Goal: Task Accomplishment & Management: Use online tool/utility

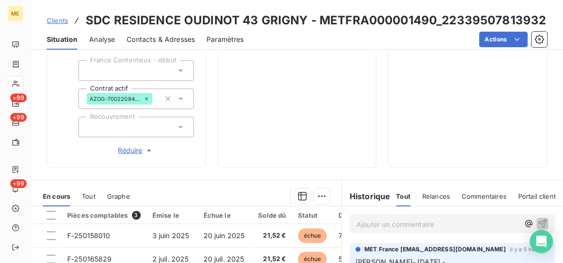
scroll to position [312, 0]
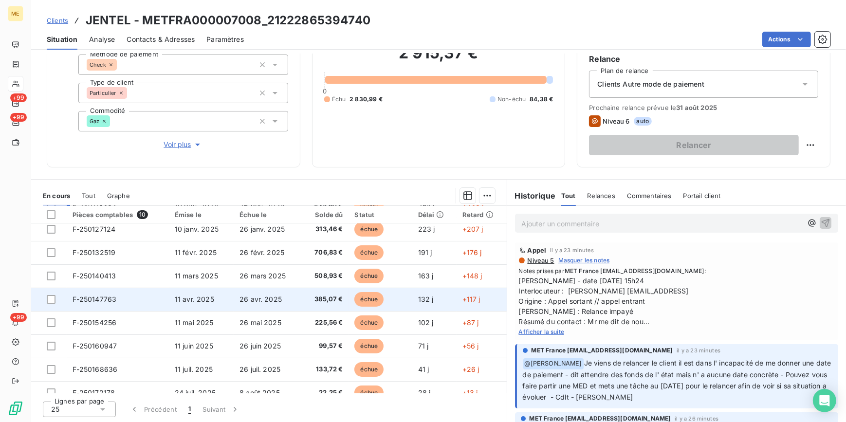
scroll to position [63, 0]
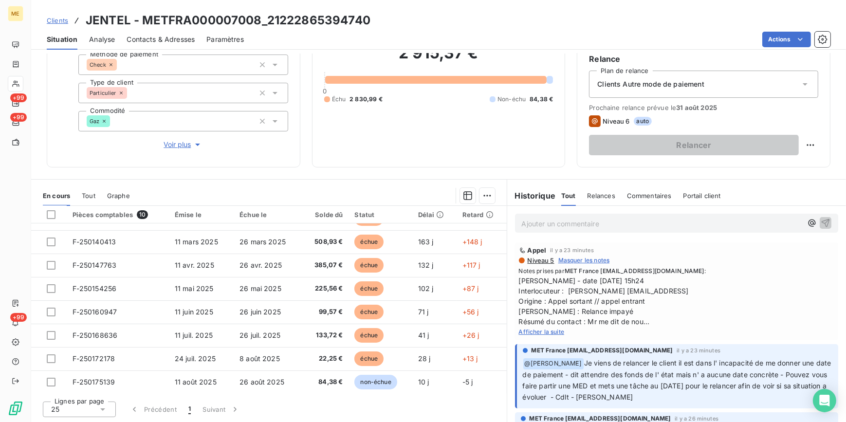
click at [547, 331] on span "Afficher la suite" at bounding box center [542, 331] width 46 height 7
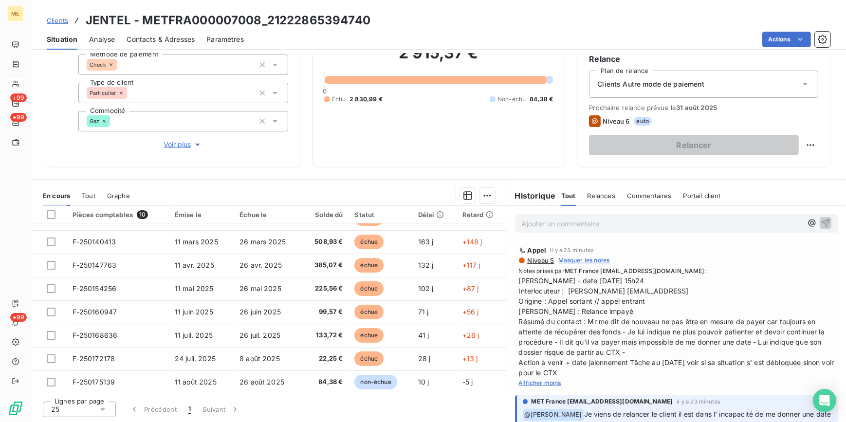
click at [161, 144] on button "Voir plus" at bounding box center [183, 144] width 210 height 11
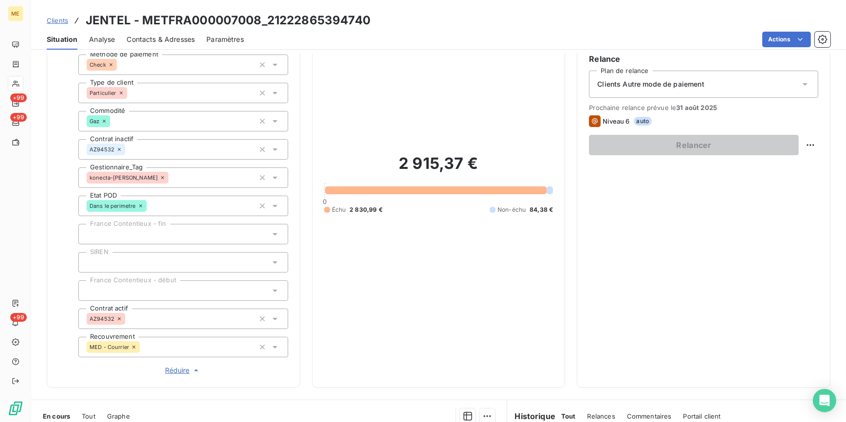
click at [172, 370] on span "Réduire" at bounding box center [183, 371] width 36 height 10
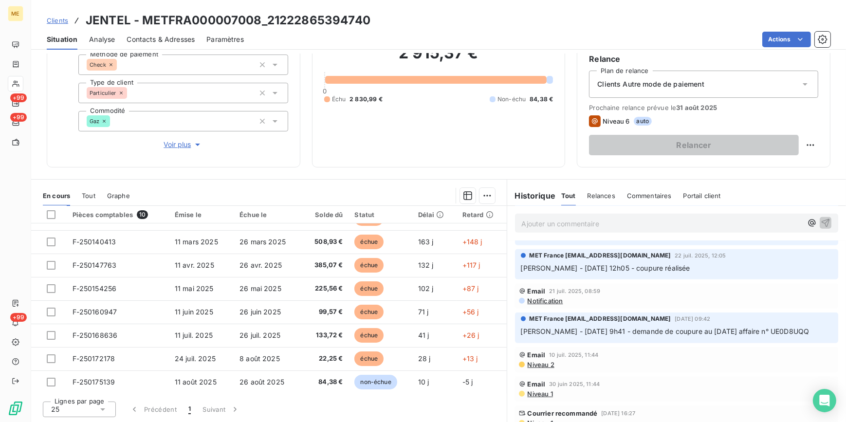
scroll to position [796, 0]
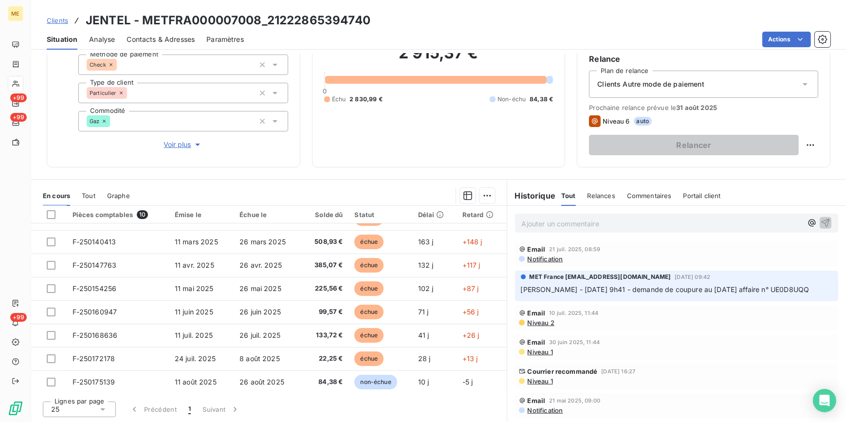
click at [538, 380] on span "Niveau 1" at bounding box center [540, 381] width 26 height 8
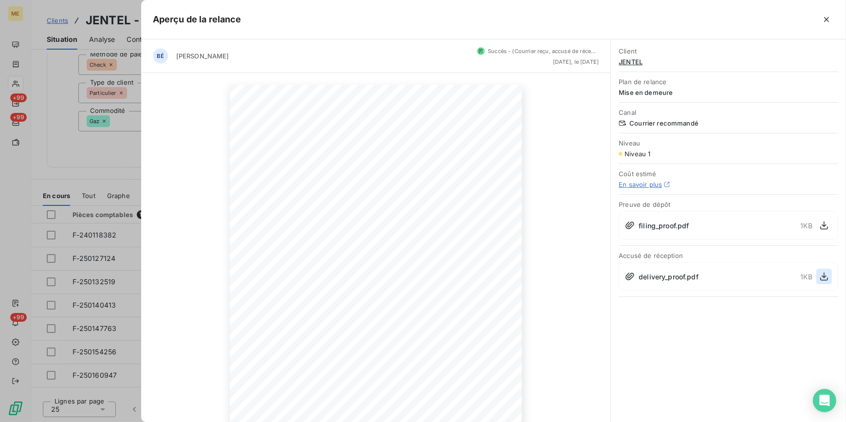
click at [816, 273] on button "button" at bounding box center [824, 277] width 16 height 16
click at [107, 165] on div at bounding box center [423, 211] width 846 height 422
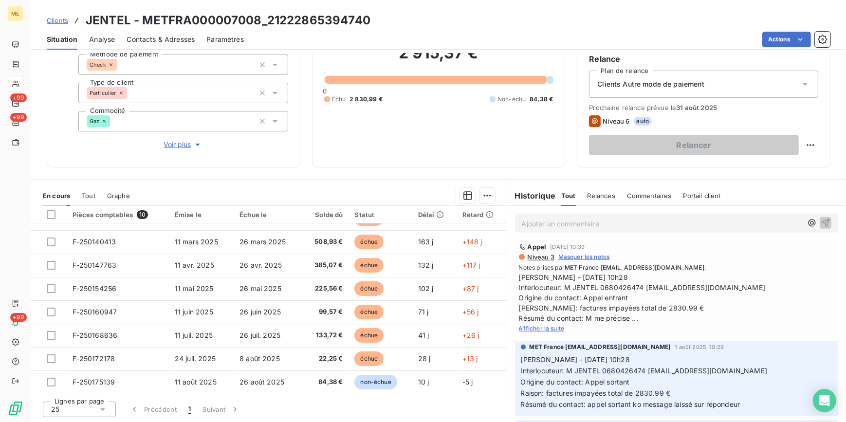
scroll to position [575, 0]
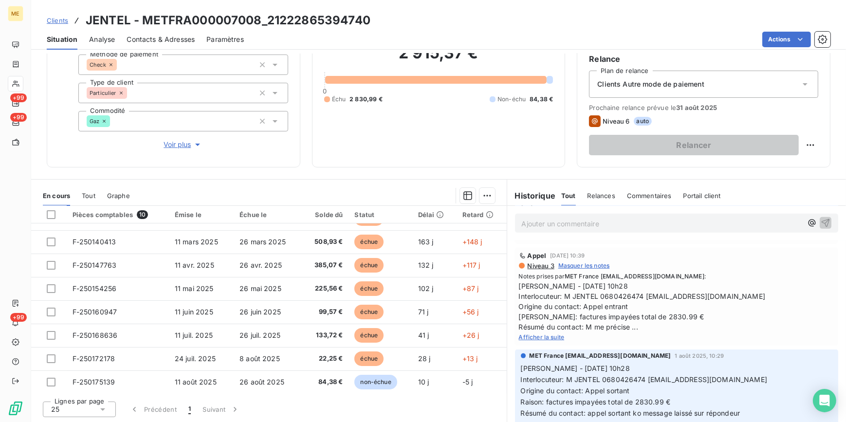
click at [548, 330] on span "[PERSON_NAME] - [DATE] 10h28 Interlocuteur: M JENTEL 0680426474 [EMAIL_ADDRESS]…" at bounding box center [677, 306] width 316 height 51
click at [545, 334] on span "Afficher la suite" at bounding box center [542, 336] width 46 height 7
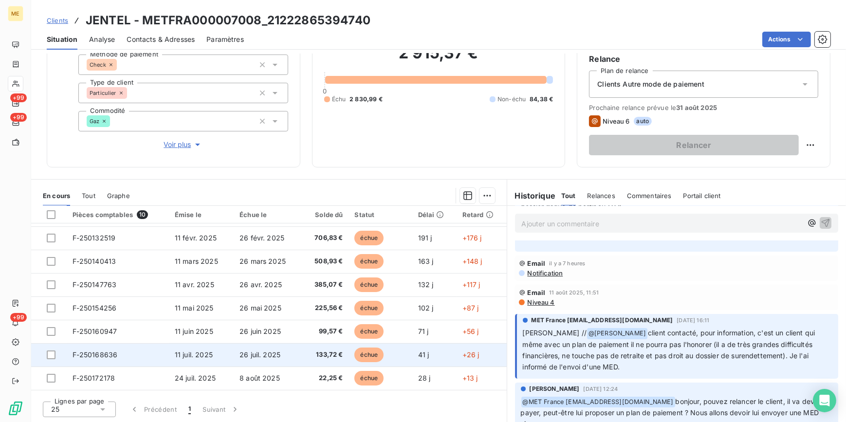
scroll to position [63, 0]
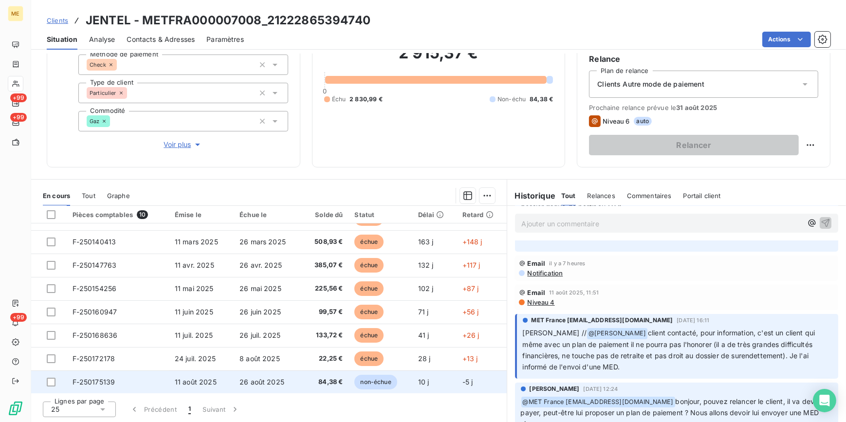
click at [217, 376] on td "11 août 2025" at bounding box center [201, 381] width 65 height 23
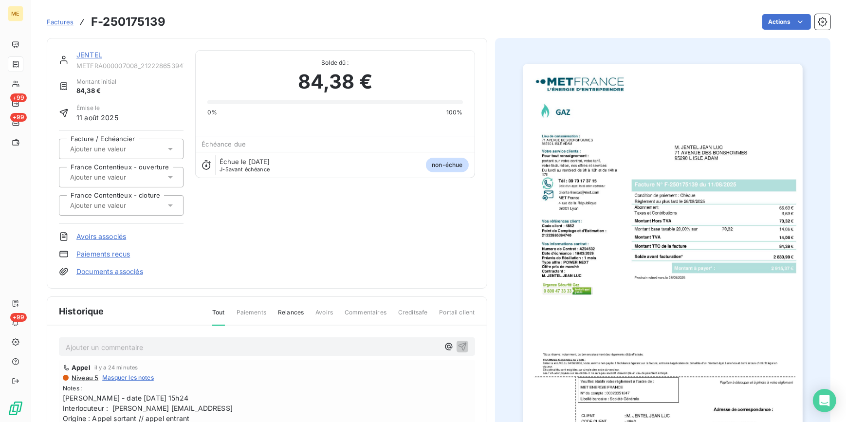
click at [659, 160] on img "button" at bounding box center [663, 262] width 280 height 396
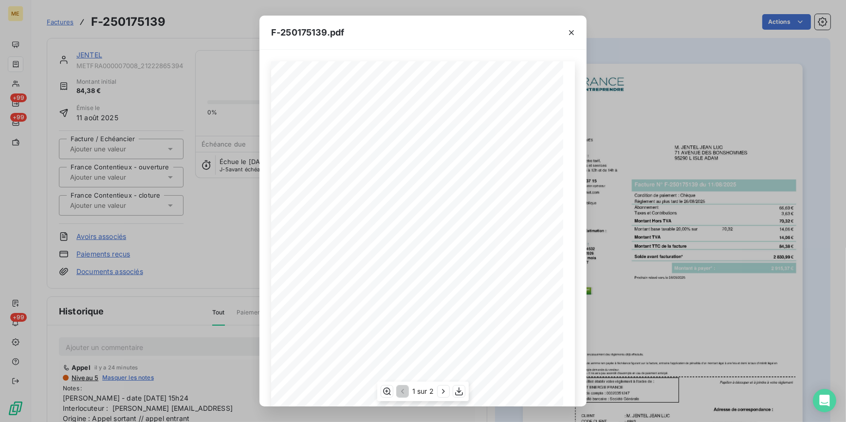
click at [437, 393] on div "1 sur 2" at bounding box center [423, 391] width 92 height 19
click at [442, 393] on icon "button" at bounding box center [443, 391] width 2 height 4
click at [105, 96] on div "F-250175139.pdf Détail de votre facture : Document à conserver 5 ans Numéro F-2…" at bounding box center [423, 211] width 846 height 422
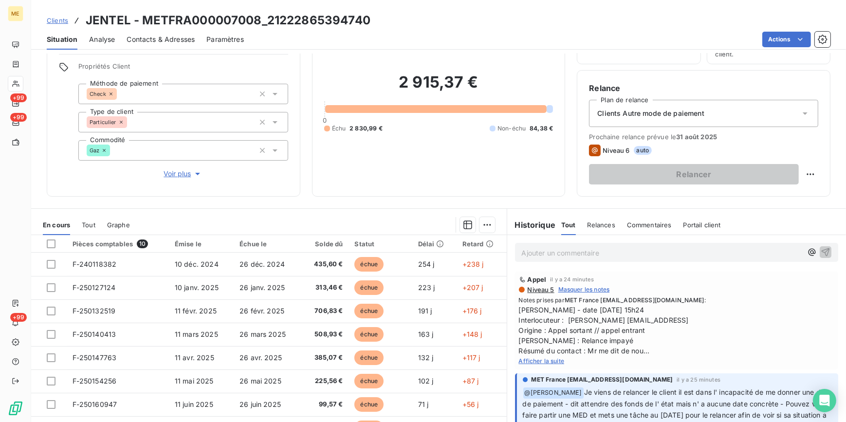
scroll to position [47, 0]
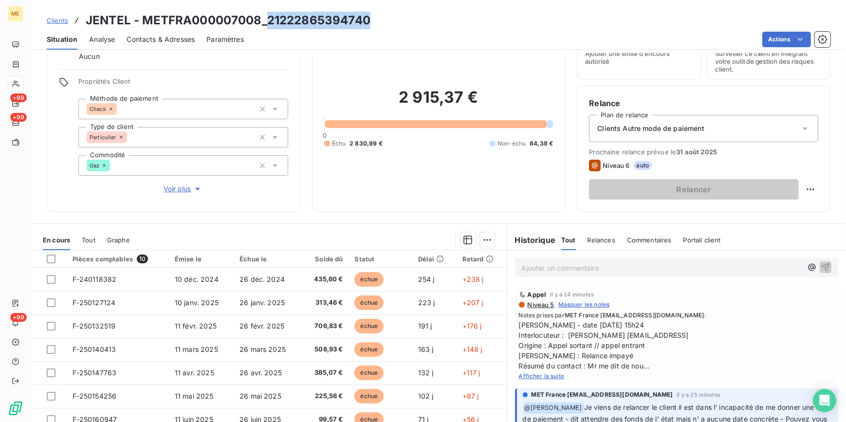
drag, startPoint x: 384, startPoint y: 24, endPoint x: 269, endPoint y: 19, distance: 115.5
click at [269, 19] on div "Clients JENTEL - METFRA000007008_21222865394740" at bounding box center [438, 21] width 815 height 18
copy h3 "21222865394740"
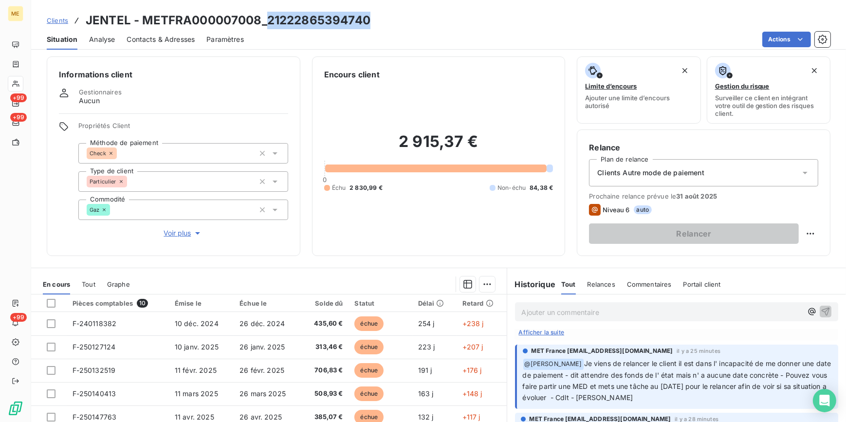
scroll to position [0, 0]
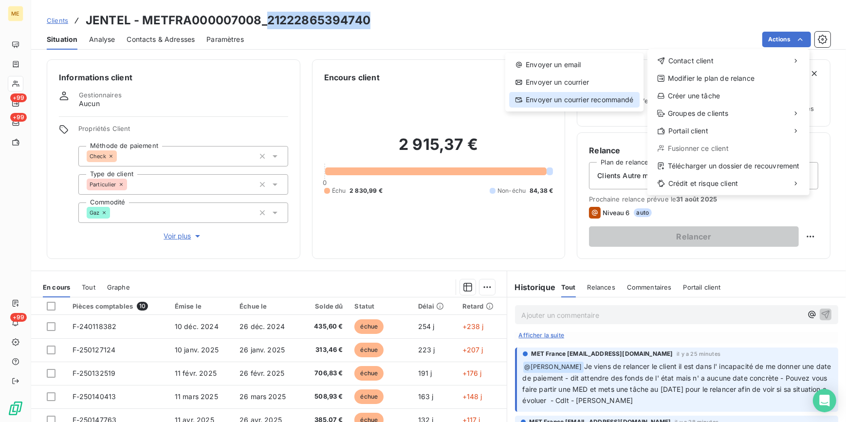
click at [603, 97] on div "Envoyer un courrier recommandé" at bounding box center [574, 100] width 130 height 16
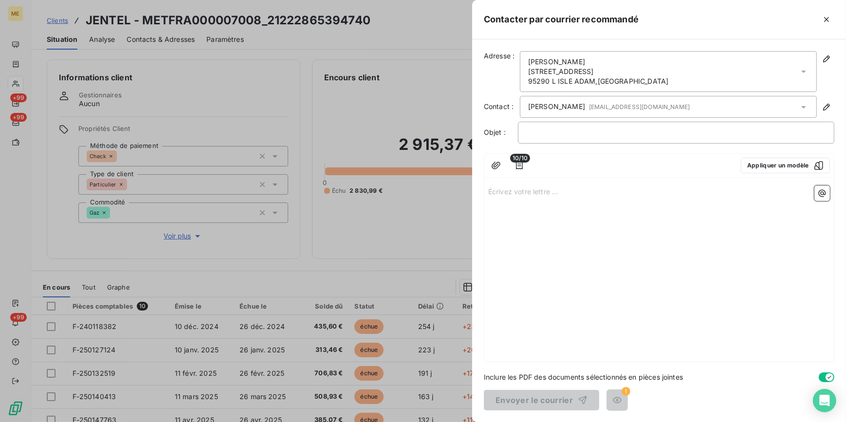
click at [826, 377] on icon "button" at bounding box center [830, 377] width 8 height 8
click at [517, 165] on icon "button" at bounding box center [520, 166] width 10 height 10
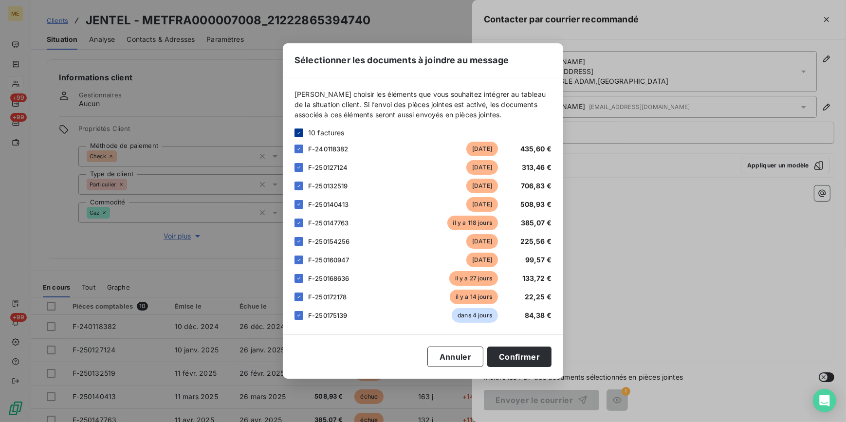
click at [302, 135] on div at bounding box center [298, 133] width 9 height 9
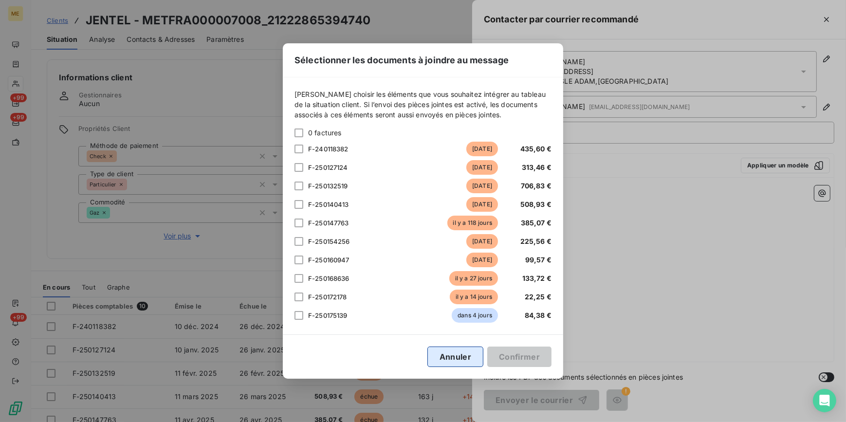
click at [465, 355] on button "Annuler" at bounding box center [455, 357] width 56 height 20
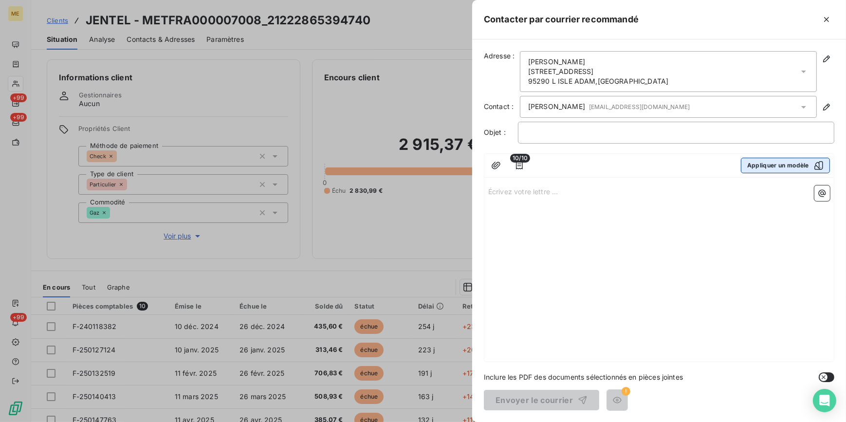
click at [756, 169] on button "Appliquer un modèle" at bounding box center [785, 166] width 89 height 16
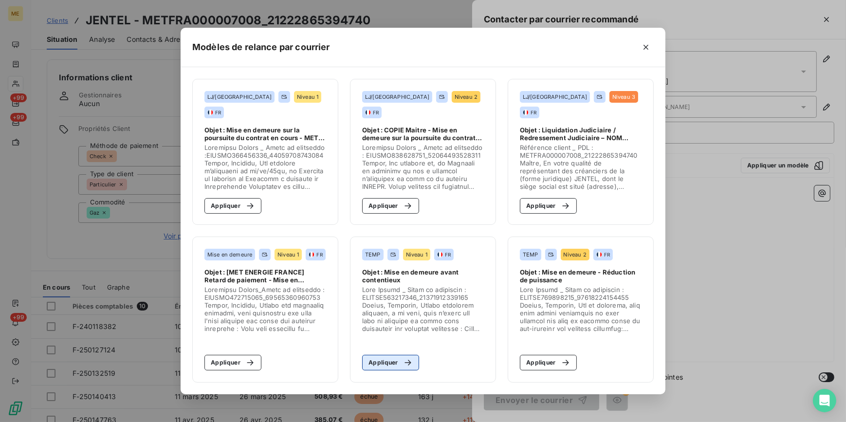
click at [405, 359] on icon "button" at bounding box center [408, 363] width 10 height 10
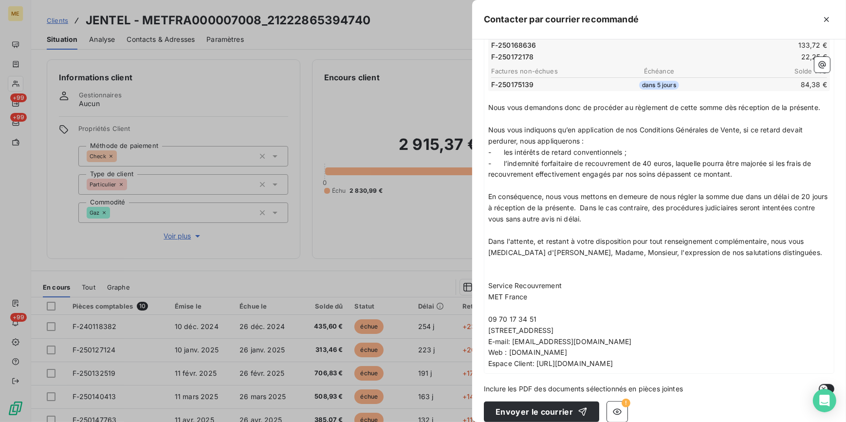
scroll to position [339, 0]
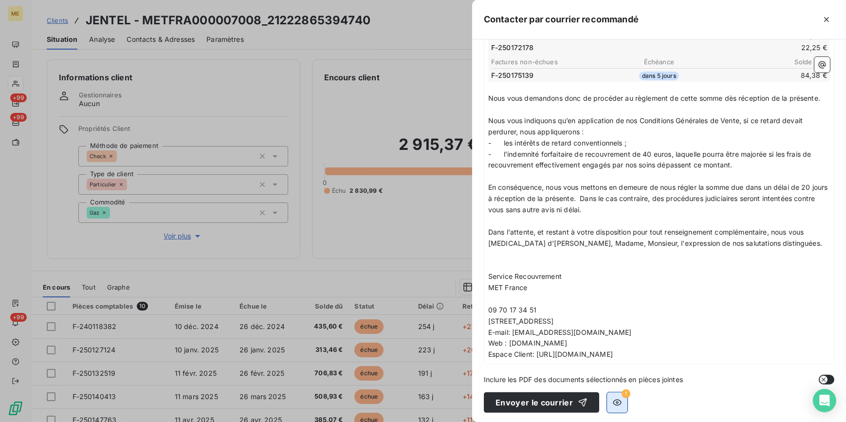
click at [615, 394] on button "button" at bounding box center [617, 402] width 20 height 20
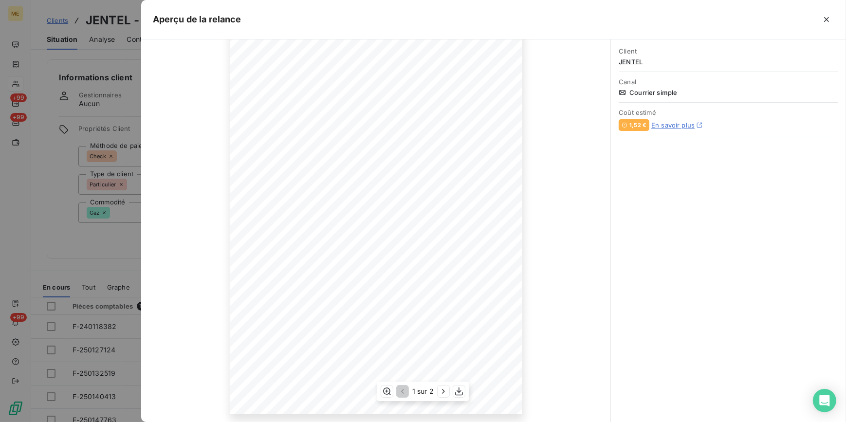
scroll to position [85, 0]
click at [439, 391] on icon "button" at bounding box center [444, 391] width 10 height 10
click at [402, 386] on icon "button" at bounding box center [402, 391] width 10 height 10
click at [832, 21] on button "button" at bounding box center [827, 20] width 16 height 16
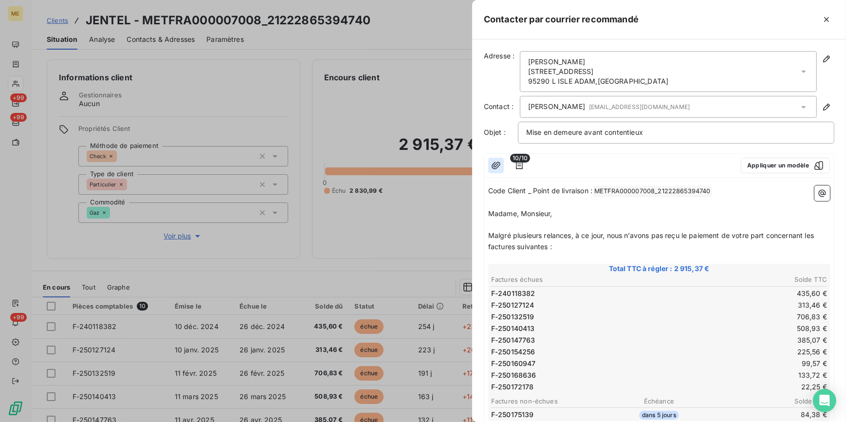
click at [496, 165] on icon "button" at bounding box center [496, 166] width 10 height 10
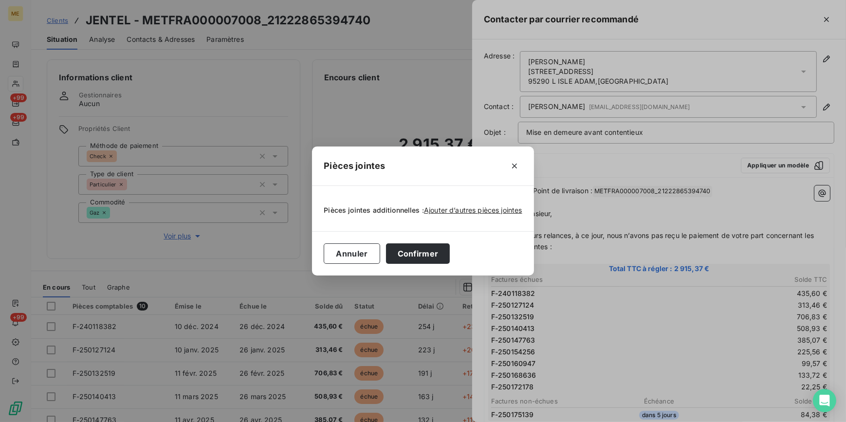
click at [473, 203] on div "Pièces jointes additionnelles : Ajouter d’autres pièces jointes" at bounding box center [423, 208] width 198 height 21
click at [471, 208] on span "Ajouter d’autres pièces jointes" at bounding box center [473, 210] width 98 height 8
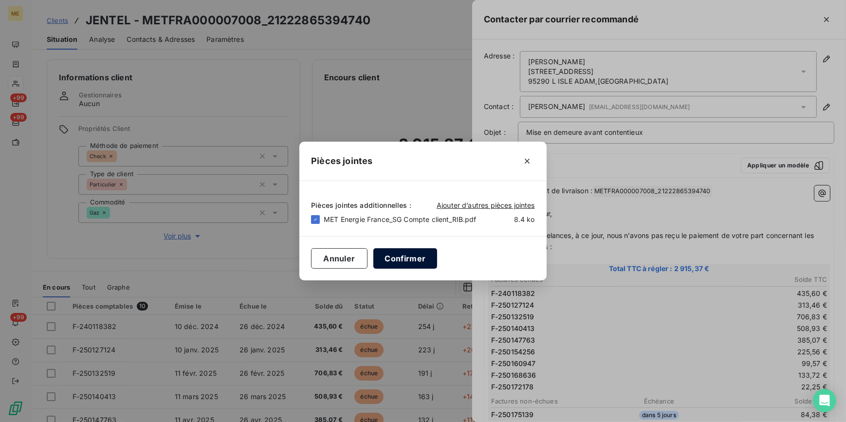
click at [392, 252] on button "Confirmer" at bounding box center [405, 258] width 64 height 20
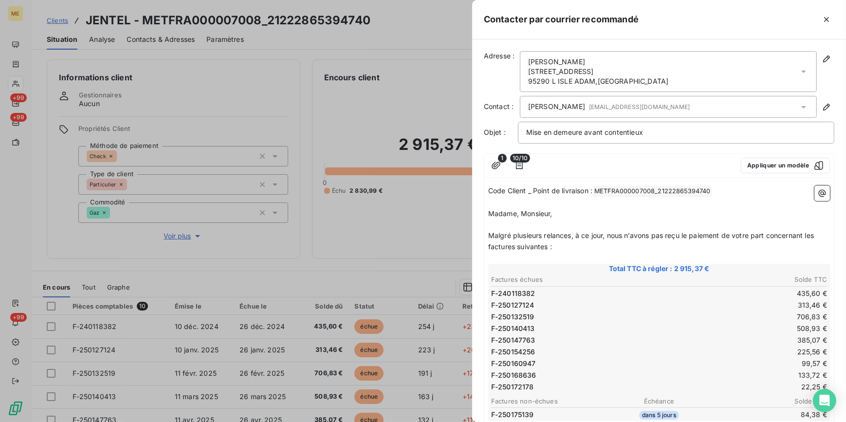
scroll to position [339, 0]
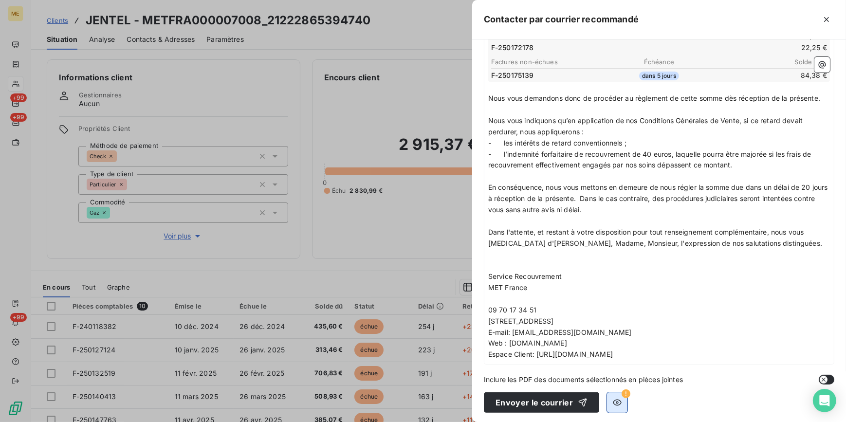
click at [612, 399] on icon "button" at bounding box center [617, 403] width 10 height 10
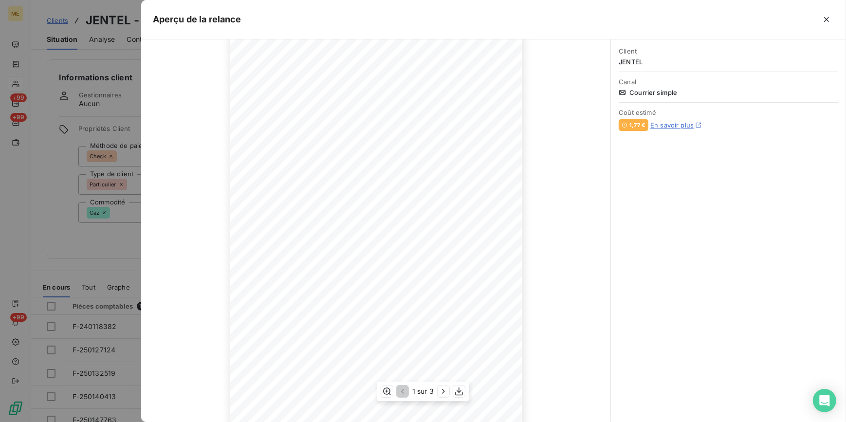
scroll to position [85, 0]
click at [441, 394] on icon "button" at bounding box center [444, 391] width 10 height 10
click at [441, 394] on icon "button" at bounding box center [445, 391] width 10 height 10
click at [832, 14] on button "button" at bounding box center [827, 20] width 16 height 16
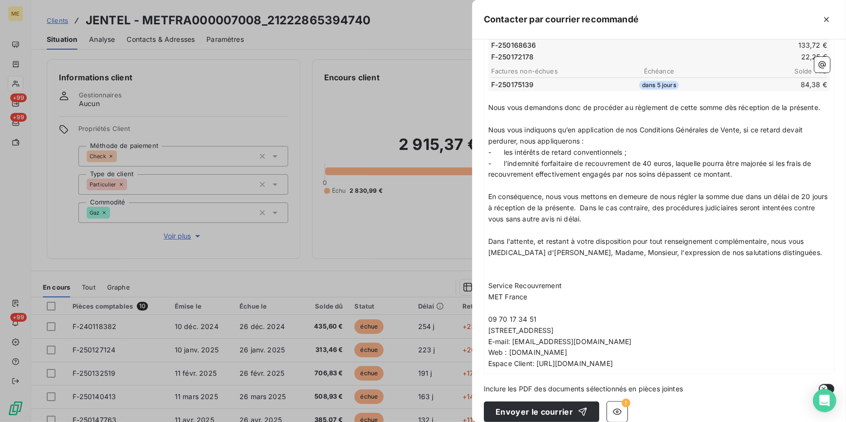
scroll to position [339, 0]
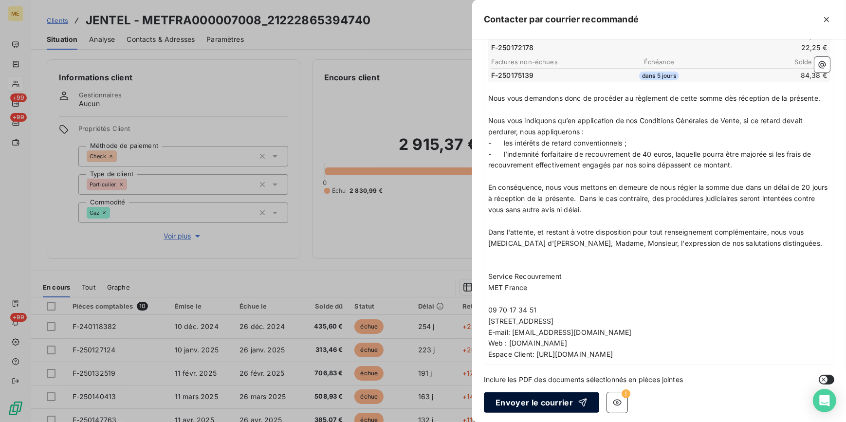
click at [531, 403] on button "Envoyer le courrier" at bounding box center [541, 402] width 115 height 20
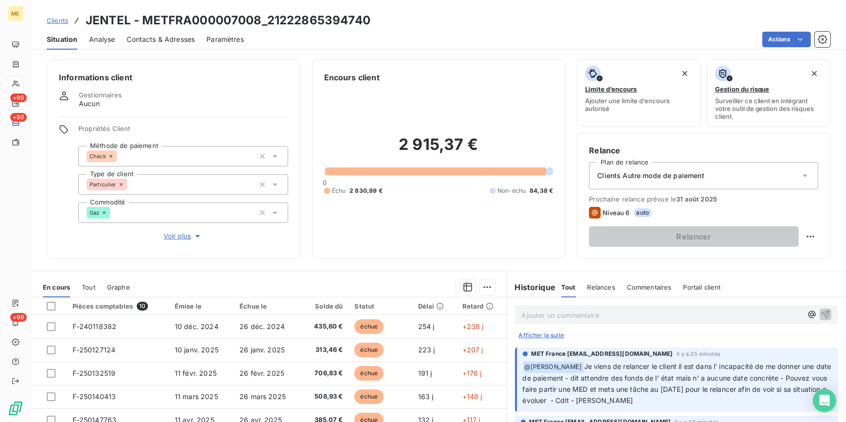
click at [600, 315] on p "Ajouter un commentaire ﻿" at bounding box center [662, 315] width 281 height 12
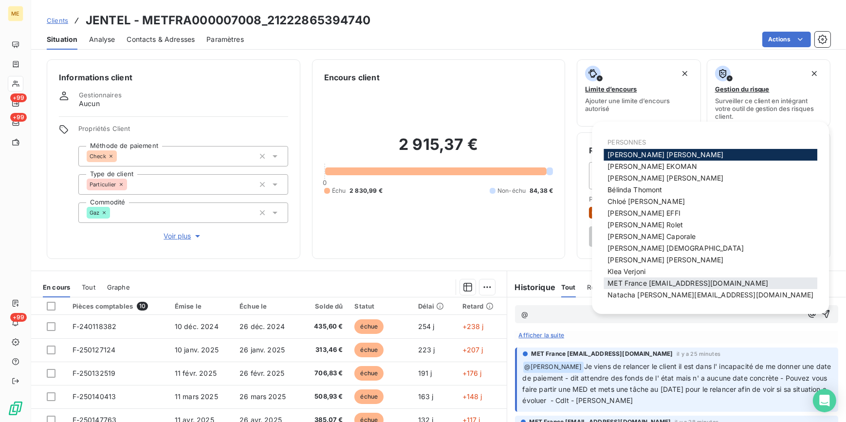
click at [633, 280] on span "MET France [EMAIL_ADDRESS][DOMAIN_NAME]" at bounding box center [687, 283] width 161 height 8
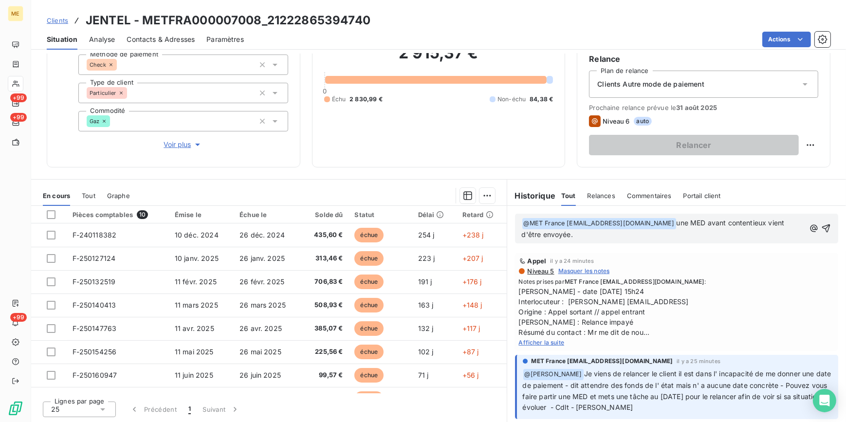
scroll to position [0, 0]
click at [822, 226] on icon "button" at bounding box center [826, 228] width 8 height 8
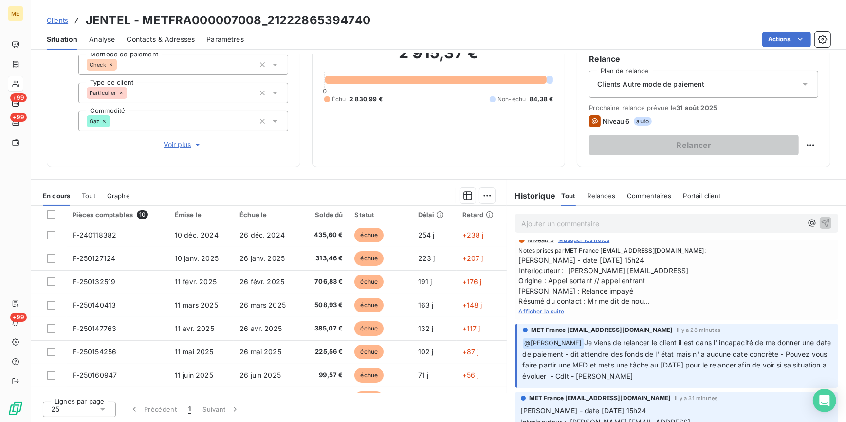
scroll to position [132, 0]
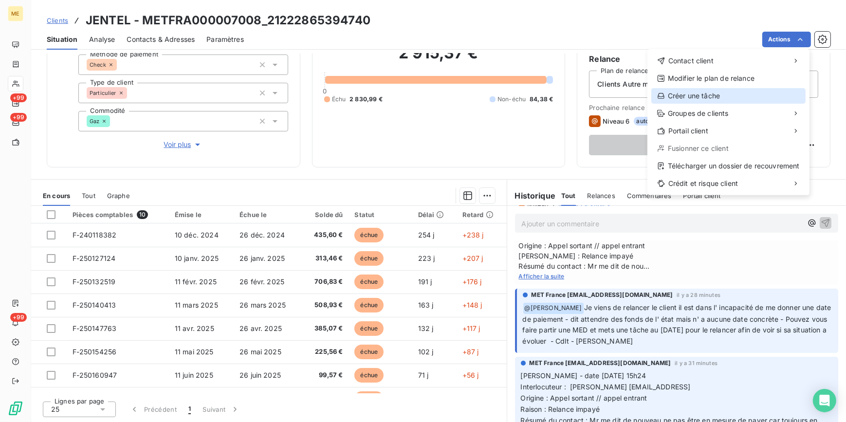
click at [779, 102] on div "Créer une tâche" at bounding box center [728, 96] width 154 height 16
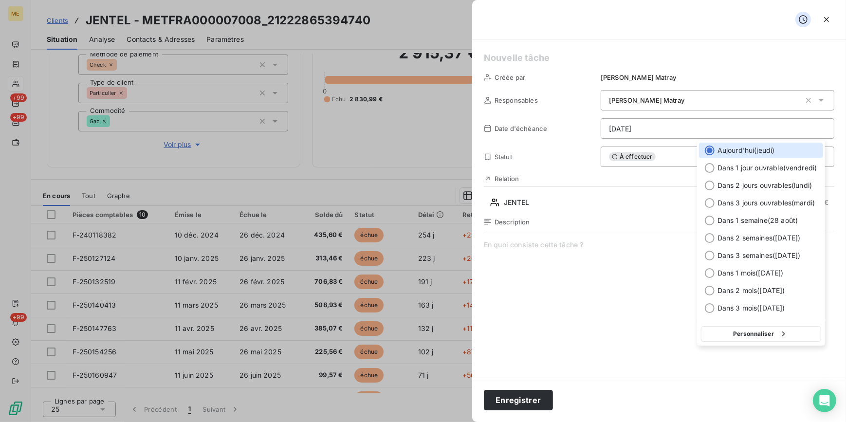
click at [701, 128] on html "ME +99 +99 +99 Clients JENTEL - METFRA000007008_21222865394740 Situation Analys…" at bounding box center [423, 211] width 846 height 422
click at [753, 336] on button "Personnaliser" at bounding box center [761, 334] width 120 height 16
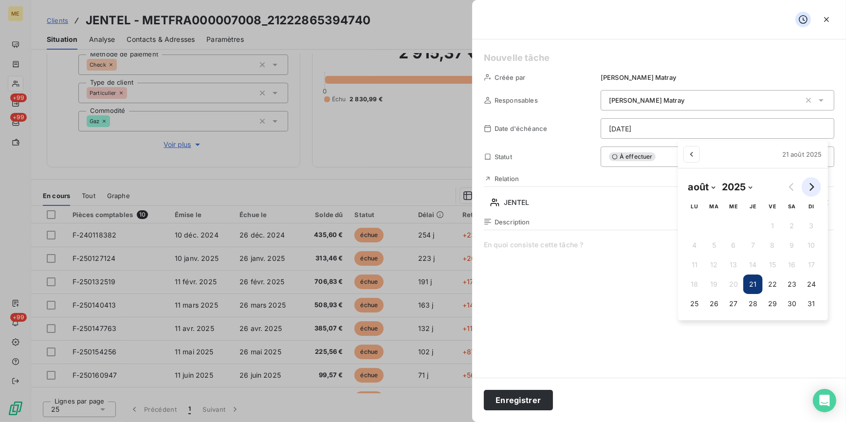
click at [817, 190] on button "Go to next month" at bounding box center [811, 186] width 19 height 19
select select "8"
click at [774, 228] on button "5" at bounding box center [768, 225] width 19 height 19
type input "[DATE]"
click at [622, 316] on html "ME +99 +99 +99 Clients JENTEL - METFRA000007008_21222865394740 Situation Analys…" at bounding box center [423, 211] width 846 height 422
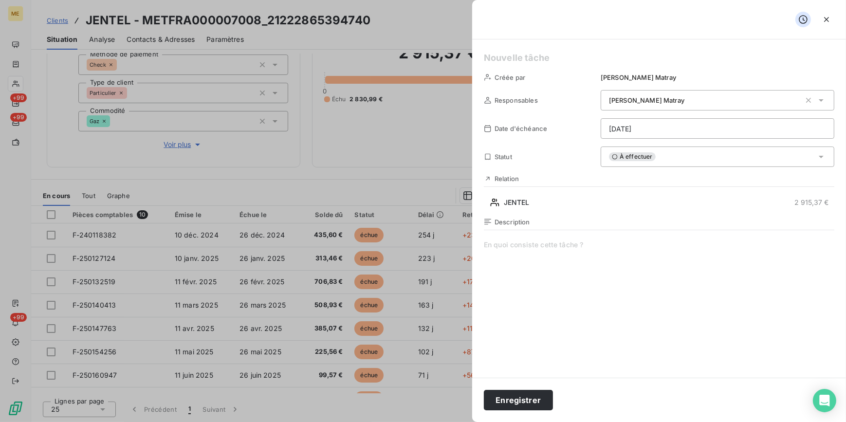
click at [559, 258] on span at bounding box center [659, 333] width 350 height 187
click at [514, 402] on button "Enregistrer" at bounding box center [518, 400] width 69 height 20
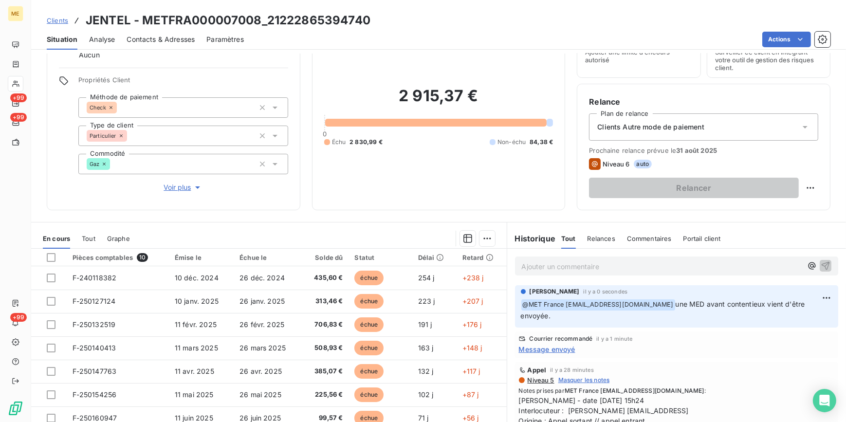
scroll to position [0, 0]
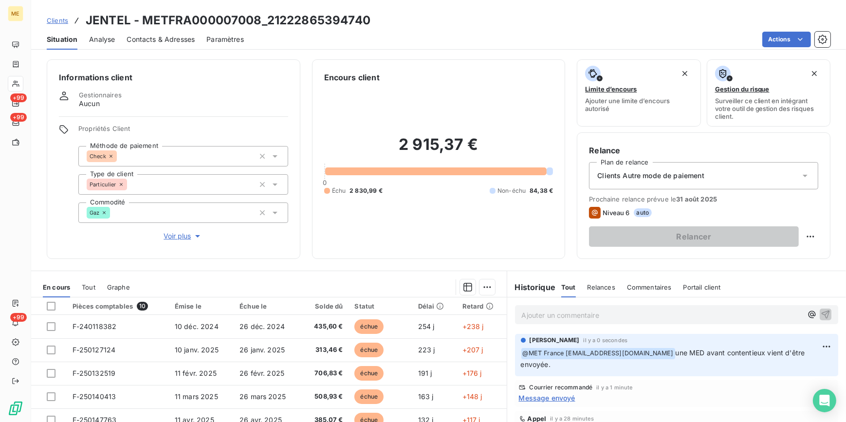
click at [584, 318] on p "Ajouter un commentaire ﻿" at bounding box center [662, 315] width 281 height 12
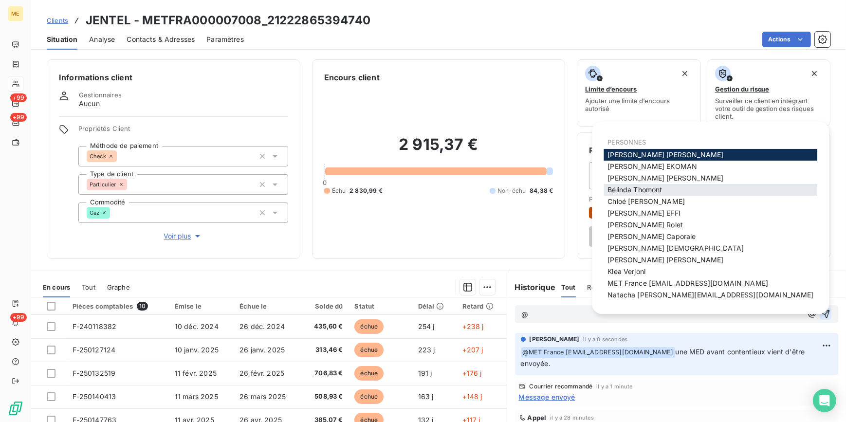
click at [653, 188] on span "[PERSON_NAME]" at bounding box center [634, 189] width 55 height 8
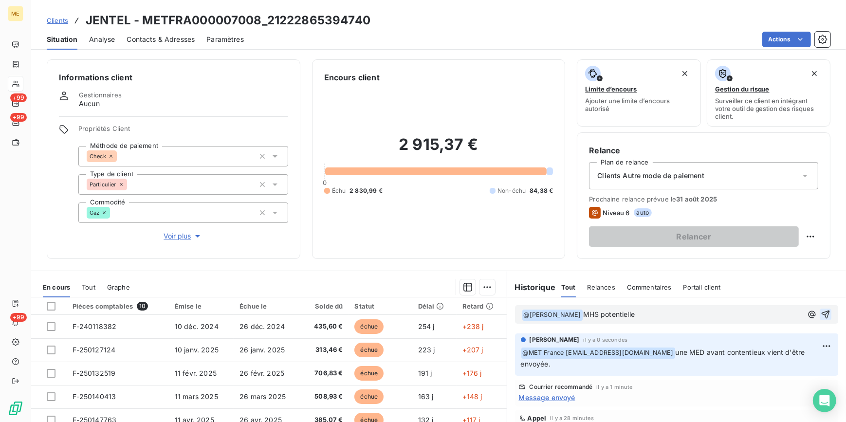
click at [821, 312] on icon "button" at bounding box center [826, 315] width 10 height 10
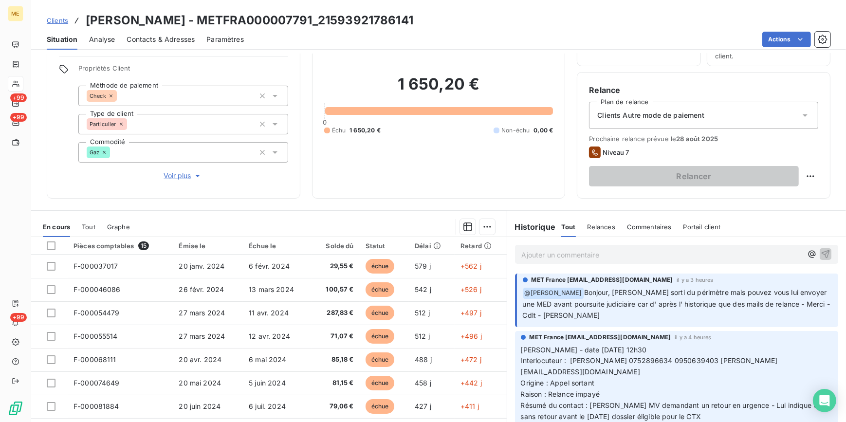
scroll to position [47, 0]
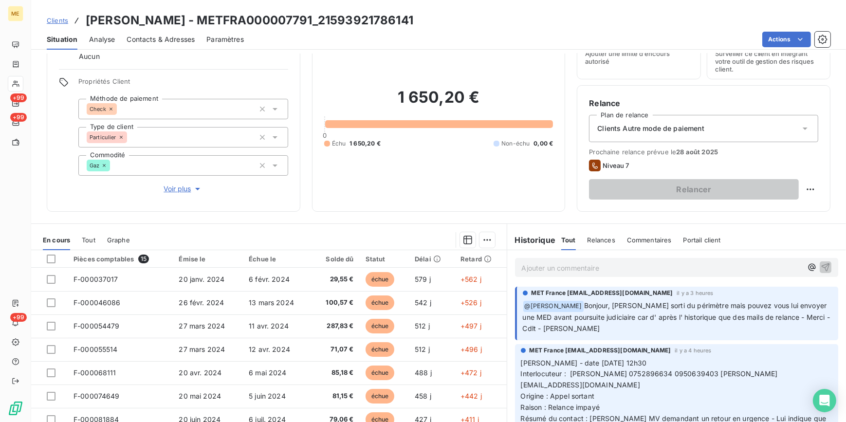
click at [169, 186] on span "Voir plus" at bounding box center [183, 189] width 39 height 10
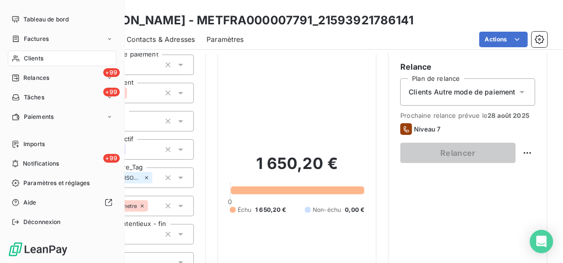
scroll to position [0, 0]
